Goal: Task Accomplishment & Management: Manage account settings

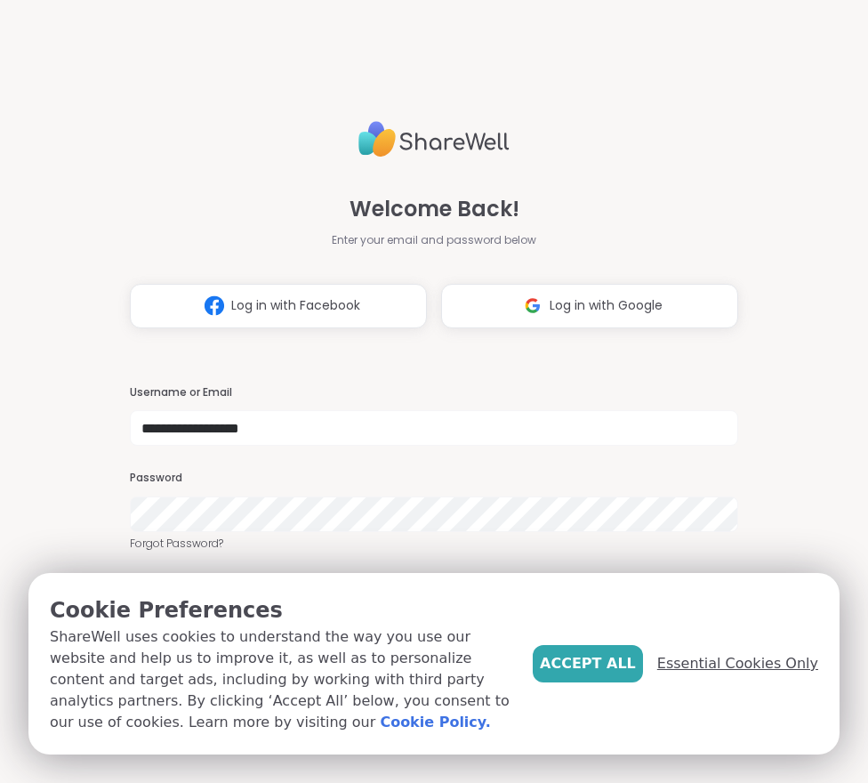
click at [753, 665] on span "Essential Cookies Only" at bounding box center [737, 663] width 161 height 21
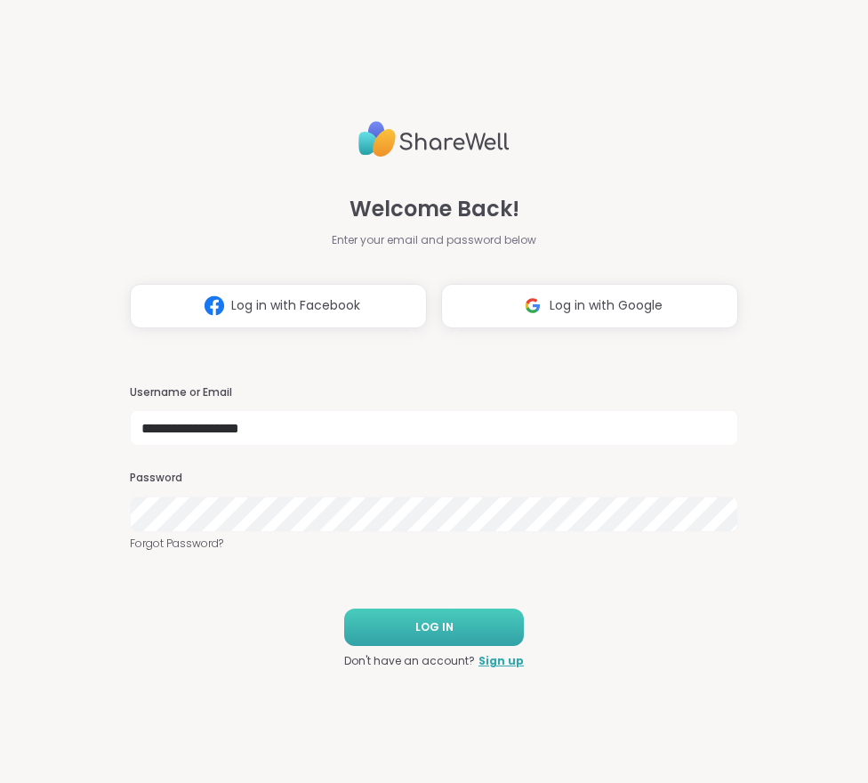
click at [441, 621] on span "LOG IN" at bounding box center [434, 627] width 38 height 16
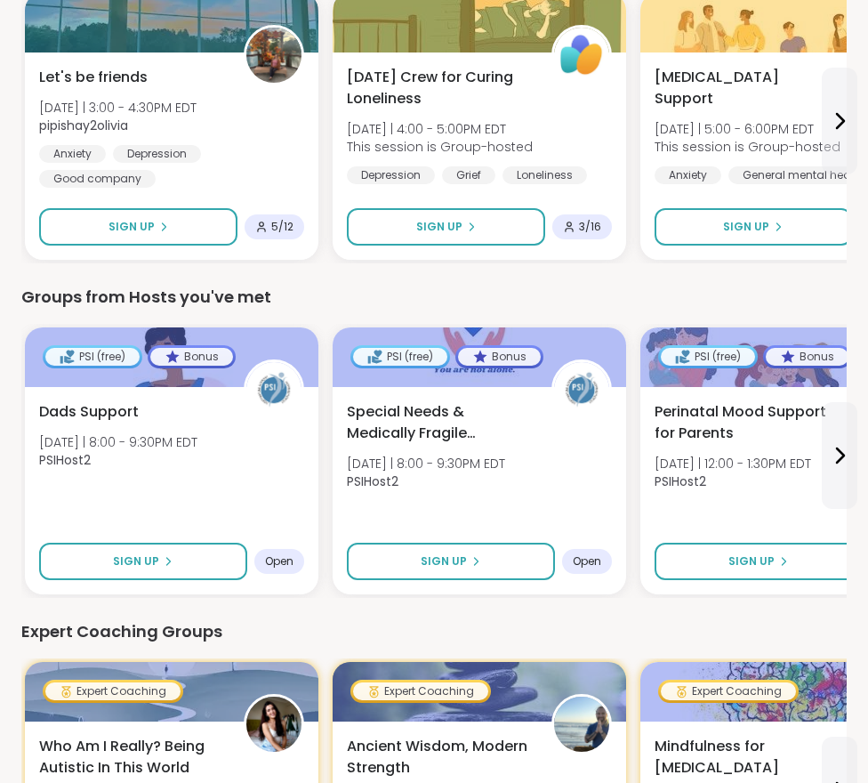
scroll to position [312, 0]
click at [847, 454] on icon at bounding box center [839, 455] width 21 height 21
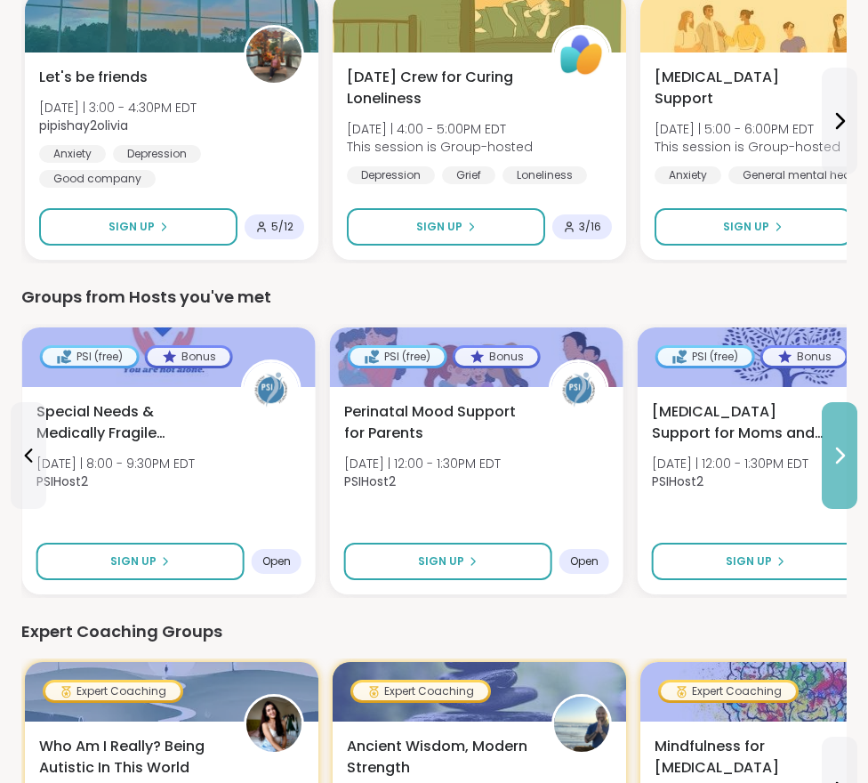
click at [847, 454] on icon at bounding box center [839, 455] width 21 height 21
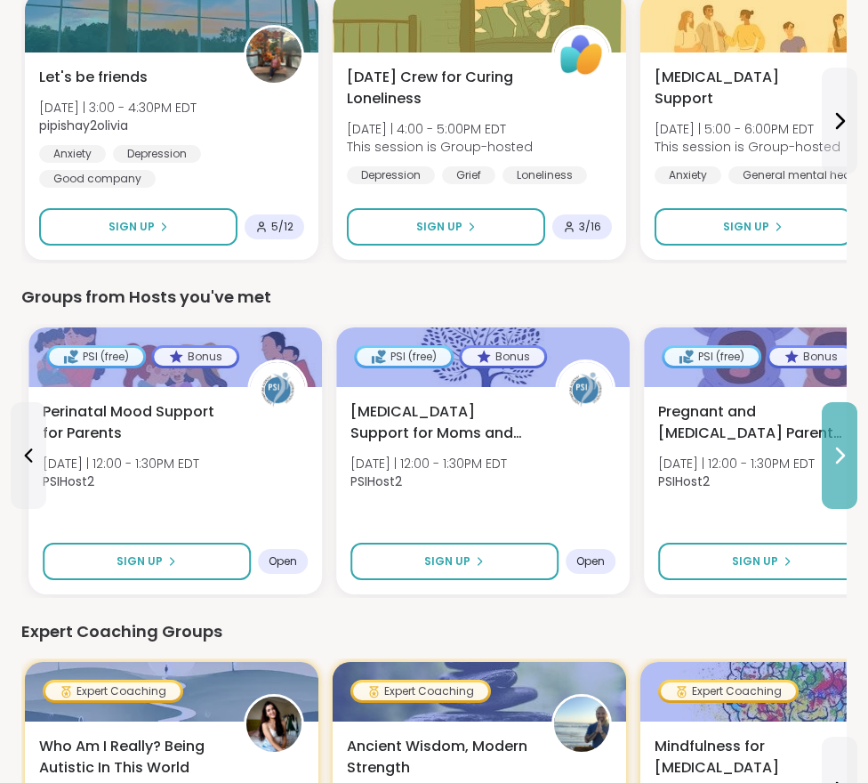
click at [847, 454] on icon at bounding box center [839, 455] width 21 height 21
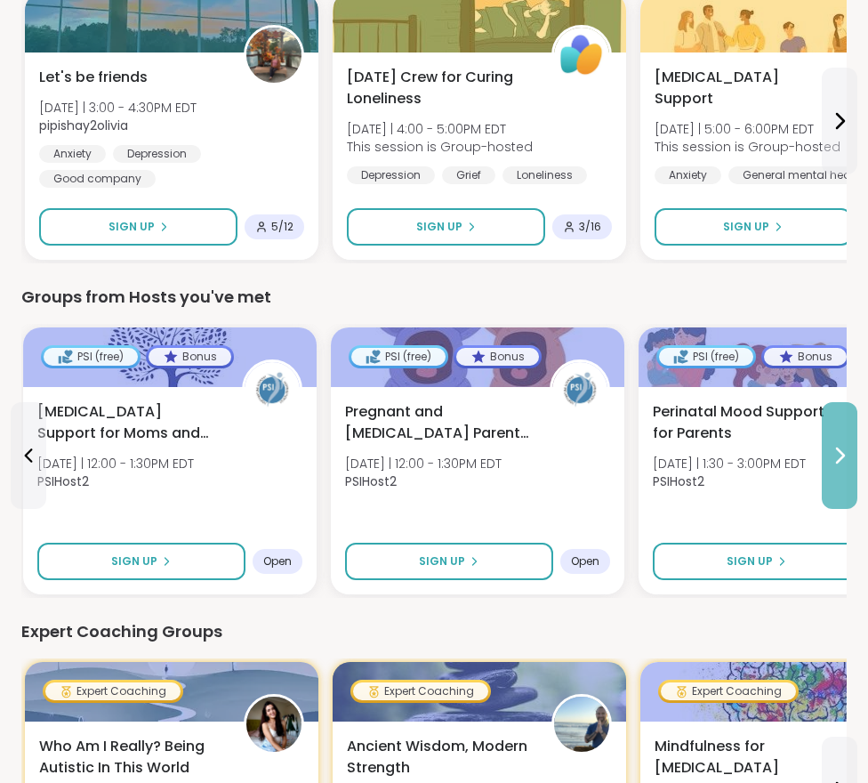
click at [847, 454] on icon at bounding box center [839, 455] width 21 height 21
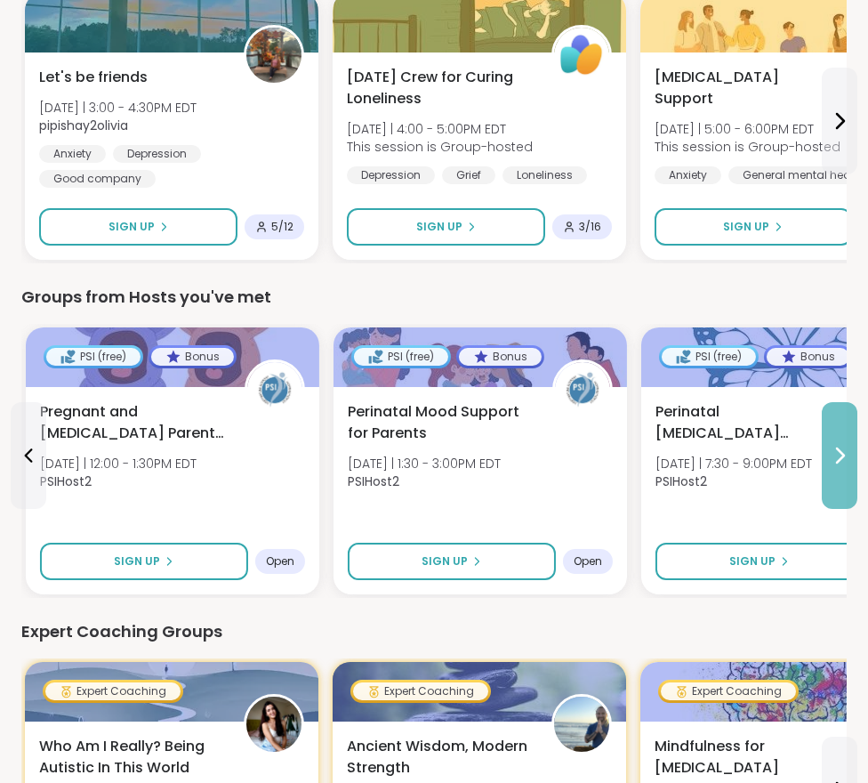
click at [847, 454] on icon at bounding box center [839, 455] width 21 height 21
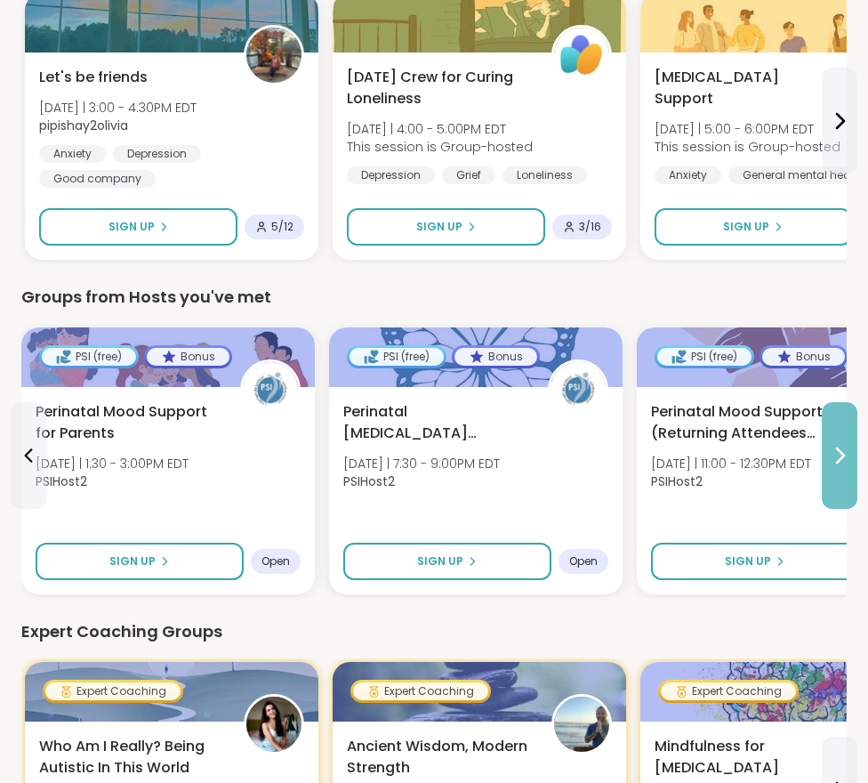
click at [847, 454] on icon at bounding box center [839, 455] width 21 height 21
